Goal: Information Seeking & Learning: Check status

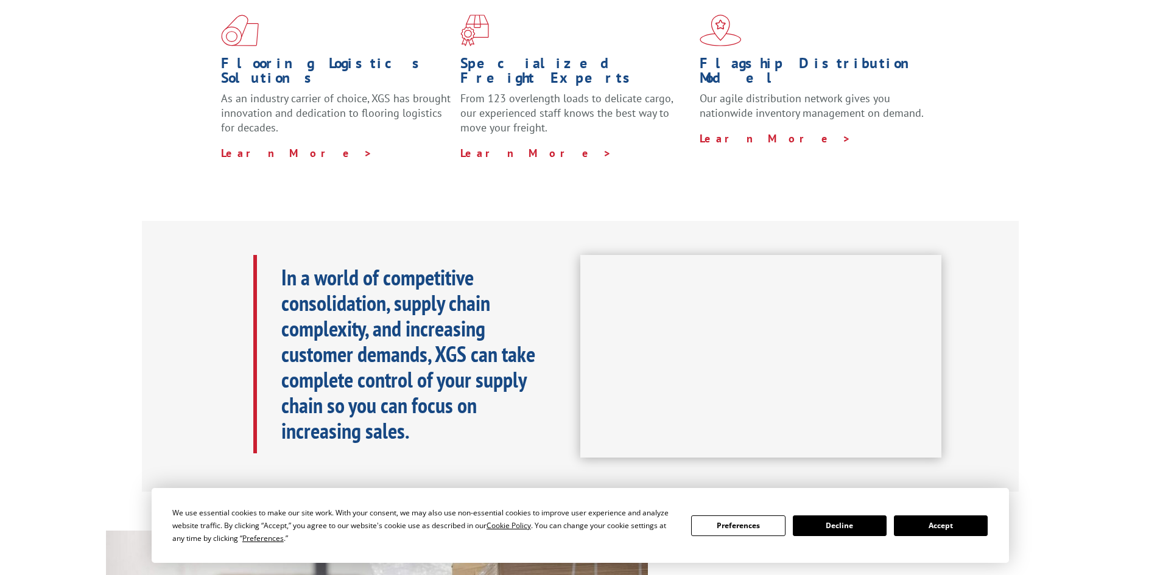
scroll to position [609, 0]
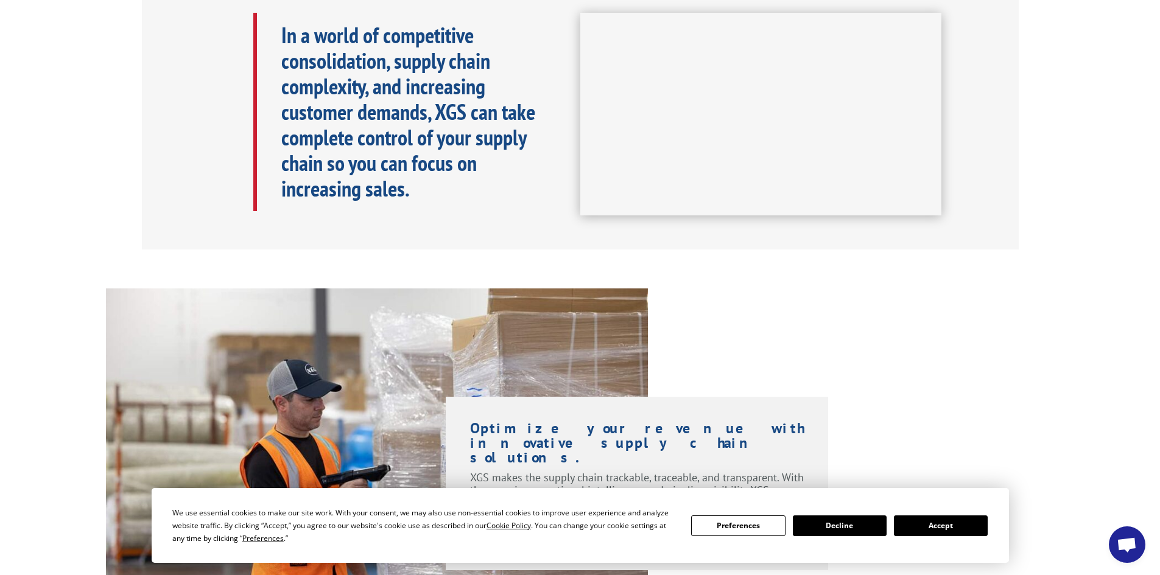
click at [940, 516] on button "Accept" at bounding box center [941, 526] width 94 height 21
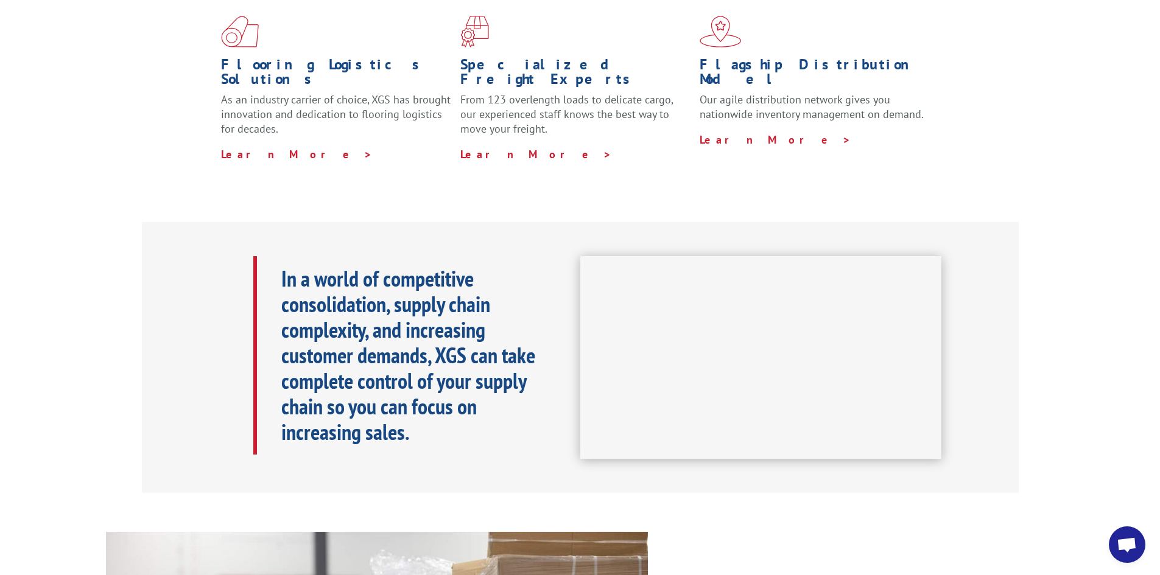
scroll to position [61, 0]
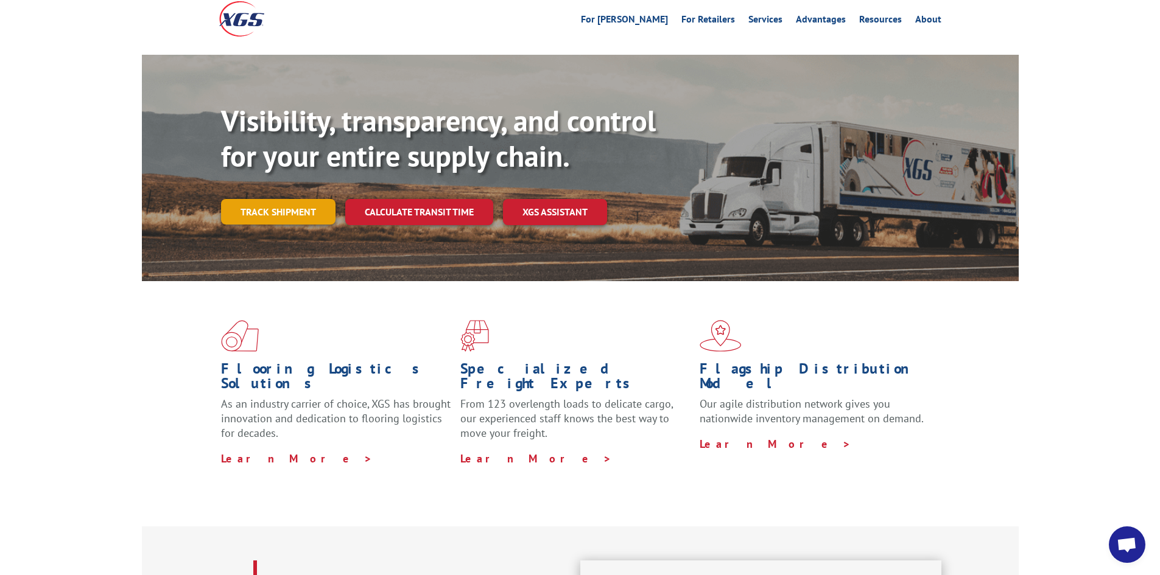
click at [275, 199] on link "Track shipment" at bounding box center [278, 212] width 114 height 26
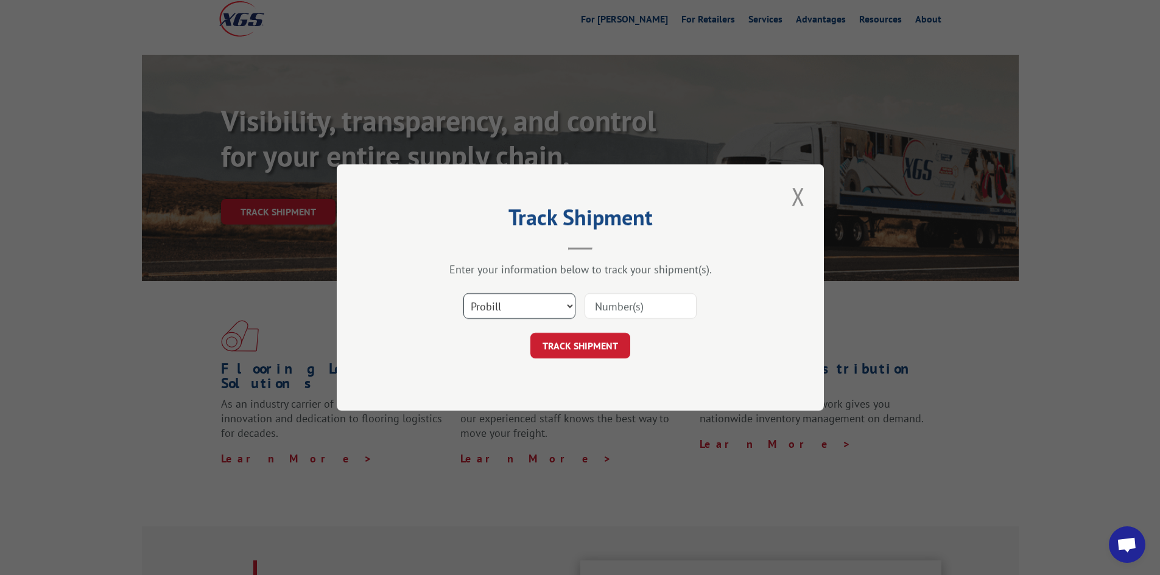
click at [569, 306] on select "Select category... Probill BOL PO" at bounding box center [519, 306] width 112 height 26
click at [568, 307] on select "Select category... Probill BOL PO" at bounding box center [519, 306] width 112 height 26
click at [618, 308] on input at bounding box center [640, 306] width 112 height 26
paste input "15983630"
type input "15983630"
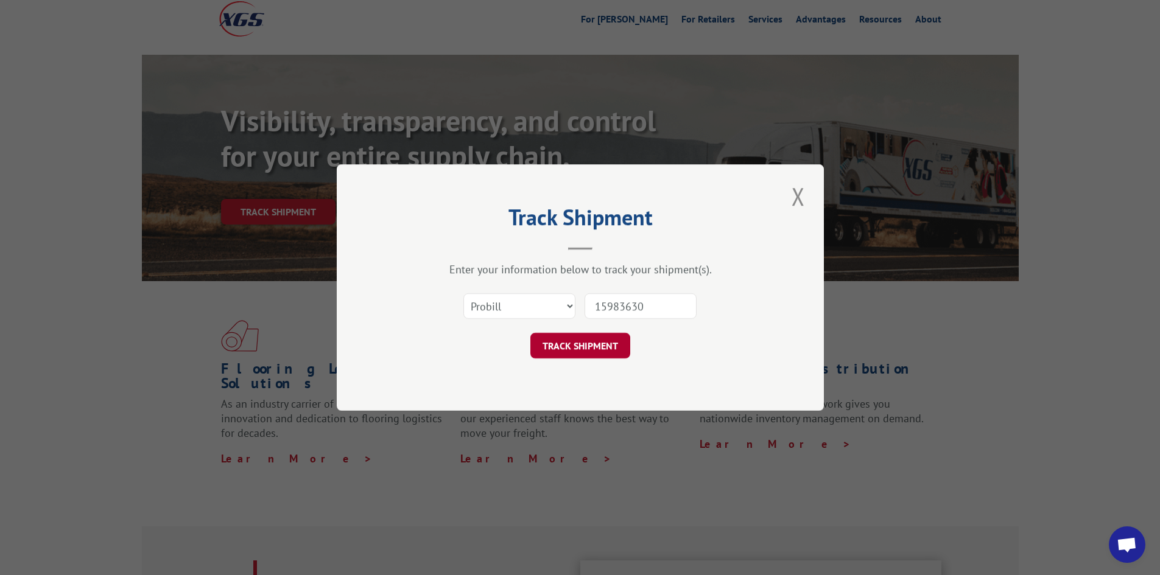
click at [578, 350] on button "TRACK SHIPMENT" at bounding box center [580, 346] width 100 height 26
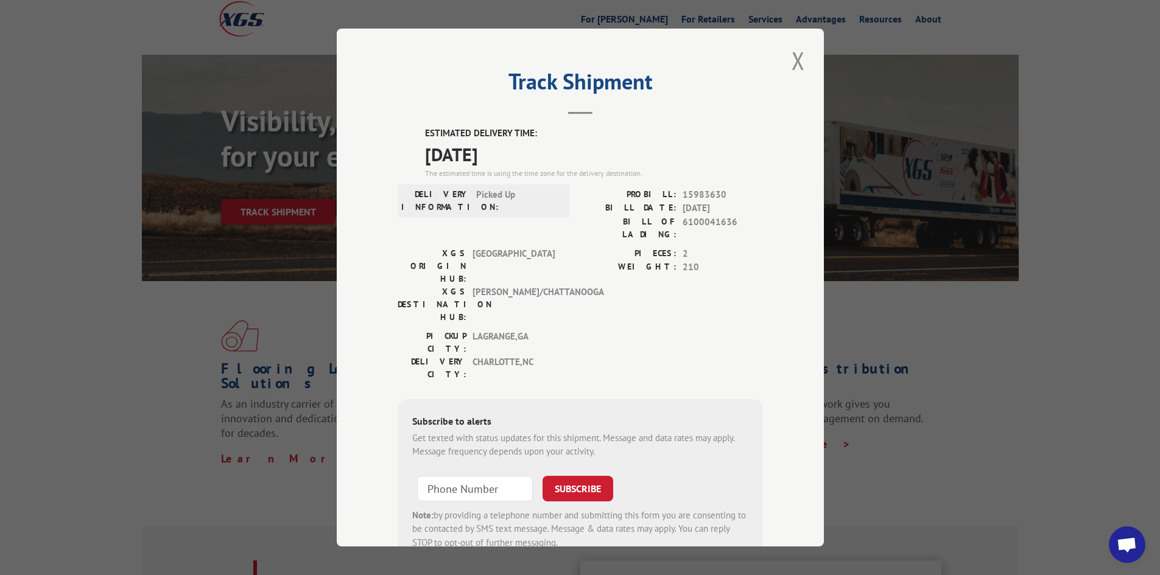
click at [659, 124] on div "Track Shipment ESTIMATED DELIVERY TIME: [DATE] The estimated time is using the …" at bounding box center [580, 288] width 487 height 518
